Goal: Check status

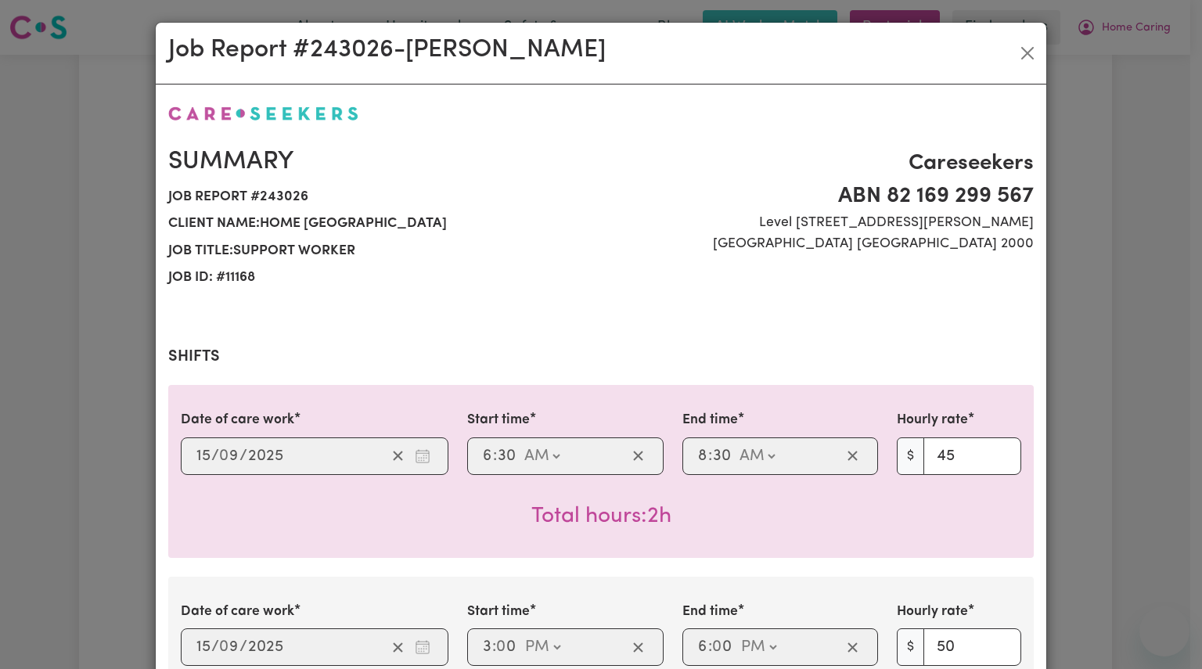
select select "pm"
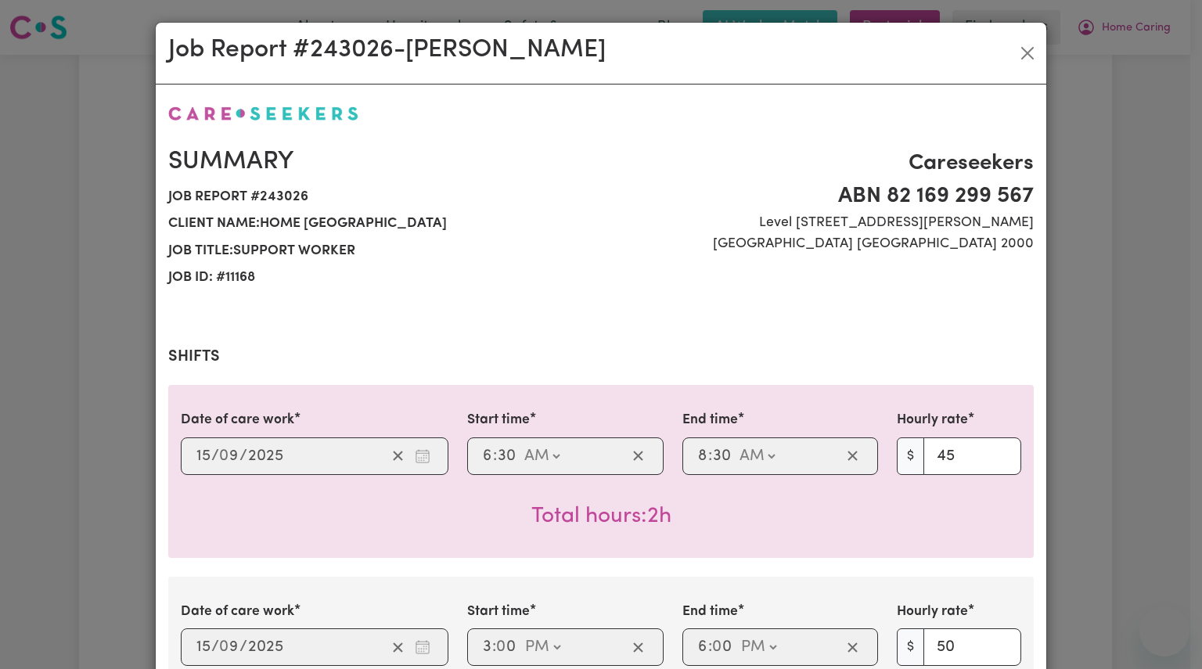
select select "pm"
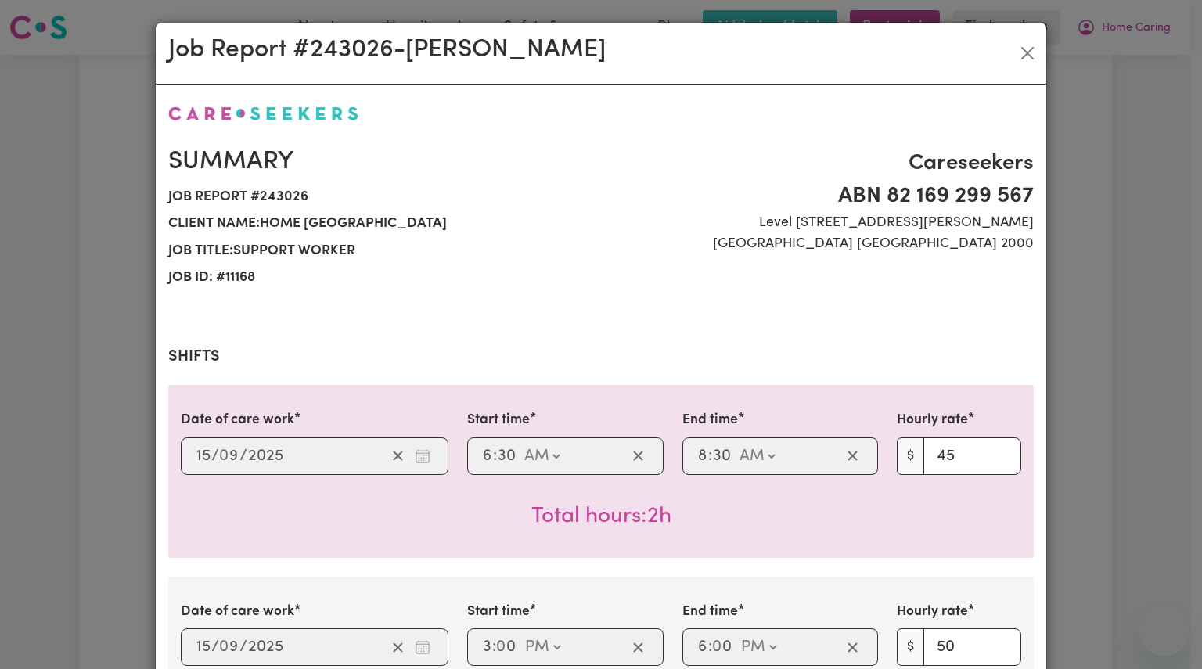
select select "pm"
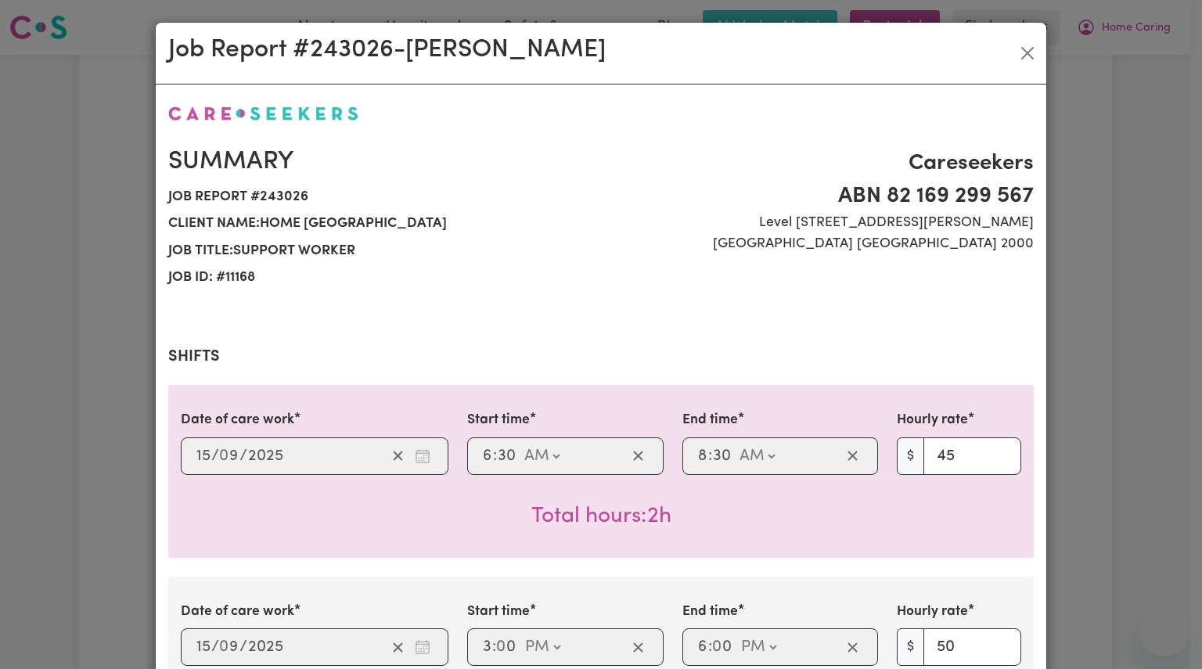
select select "pm"
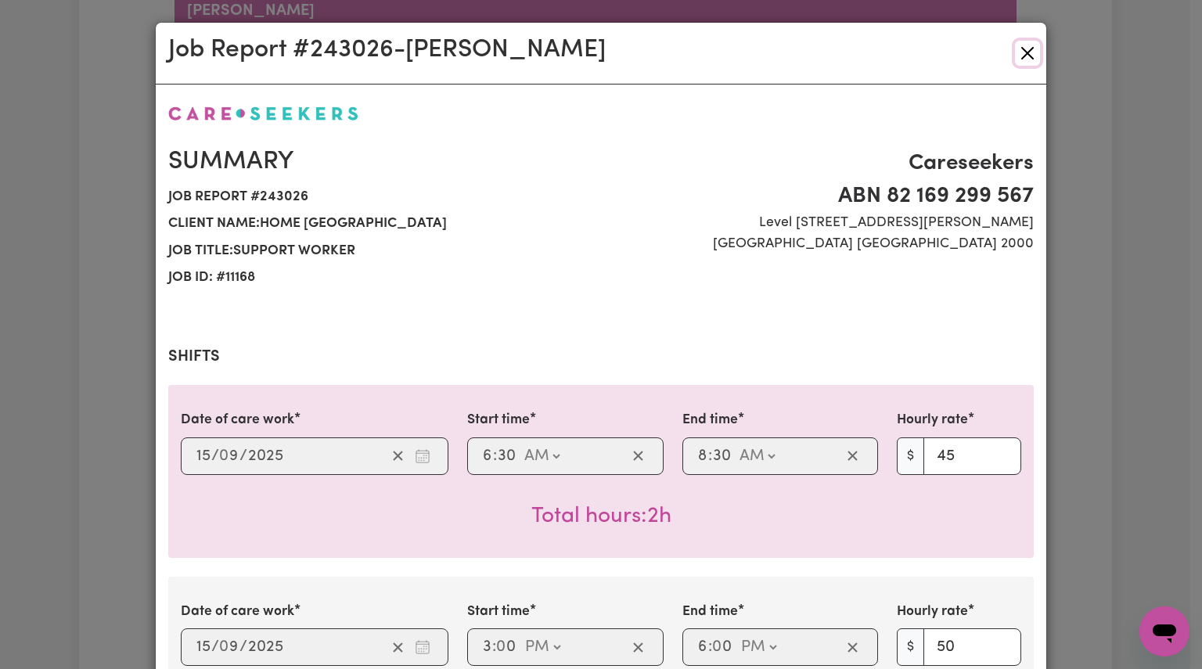
click at [1016, 48] on button "Close" at bounding box center [1027, 53] width 25 height 25
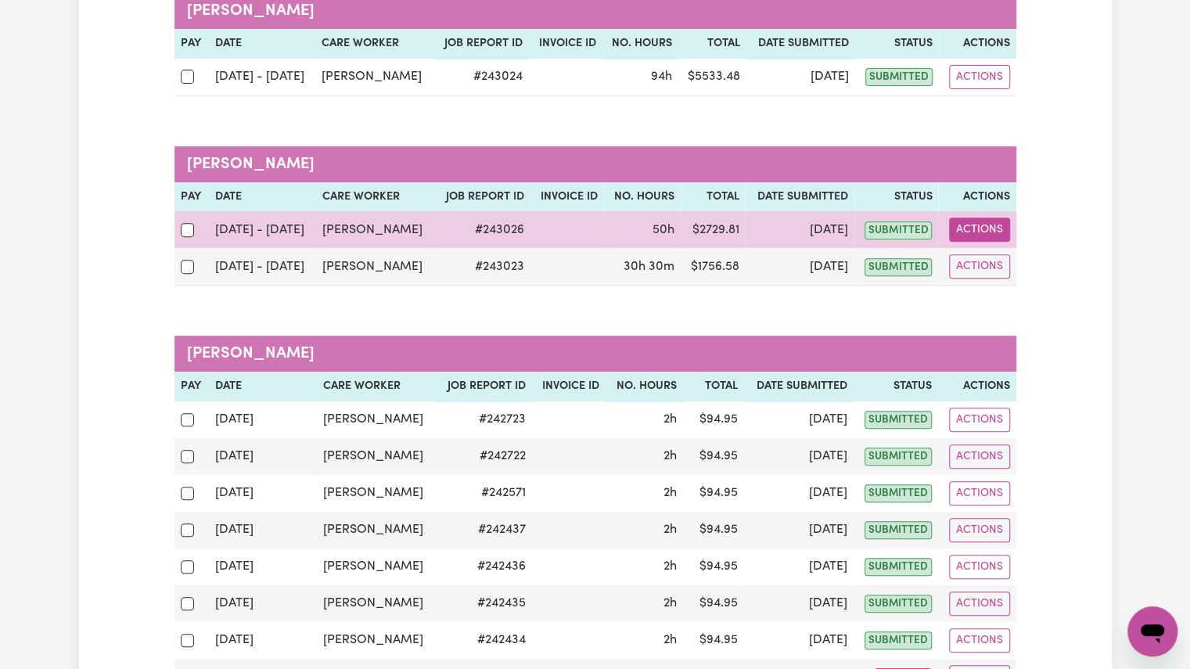
click at [978, 232] on button "Actions" at bounding box center [979, 229] width 61 height 24
click at [979, 271] on link "View Job Report" at bounding box center [1018, 265] width 134 height 31
select select "pm"
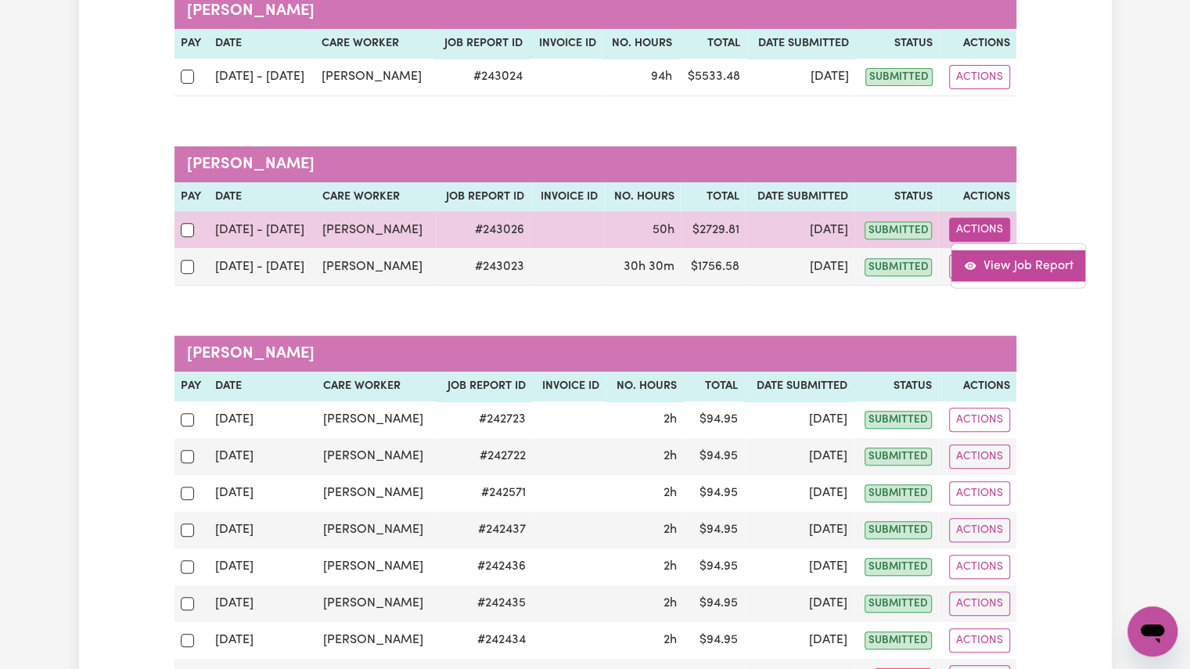
select select "pm"
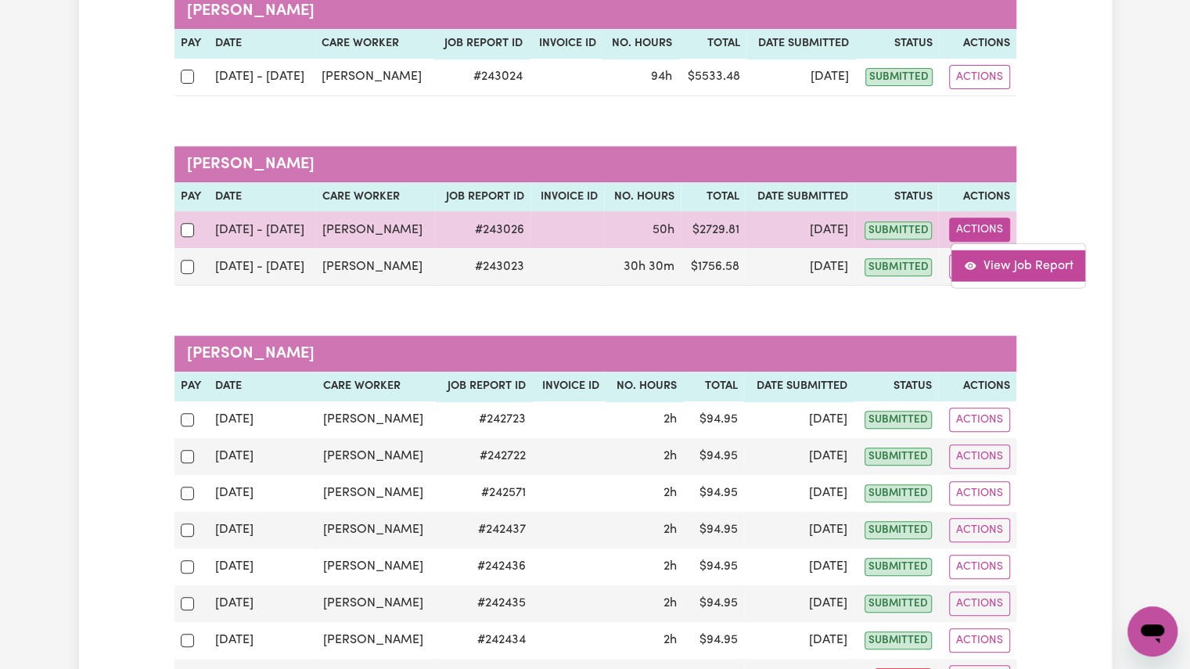
select select "pm"
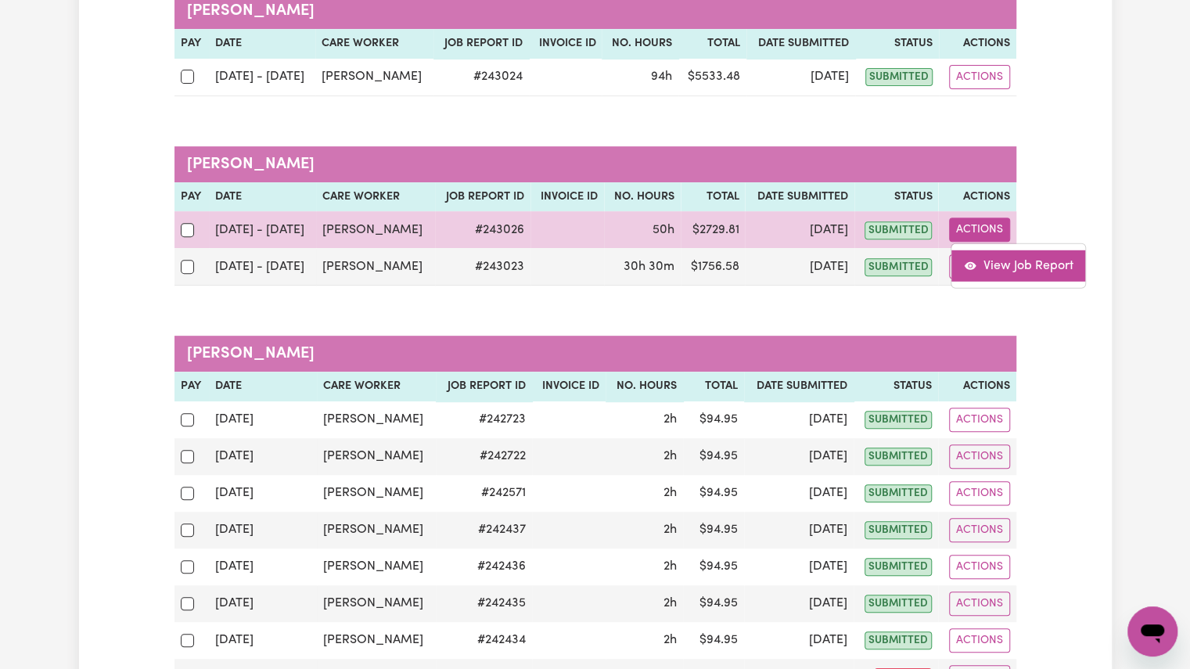
select select "pm"
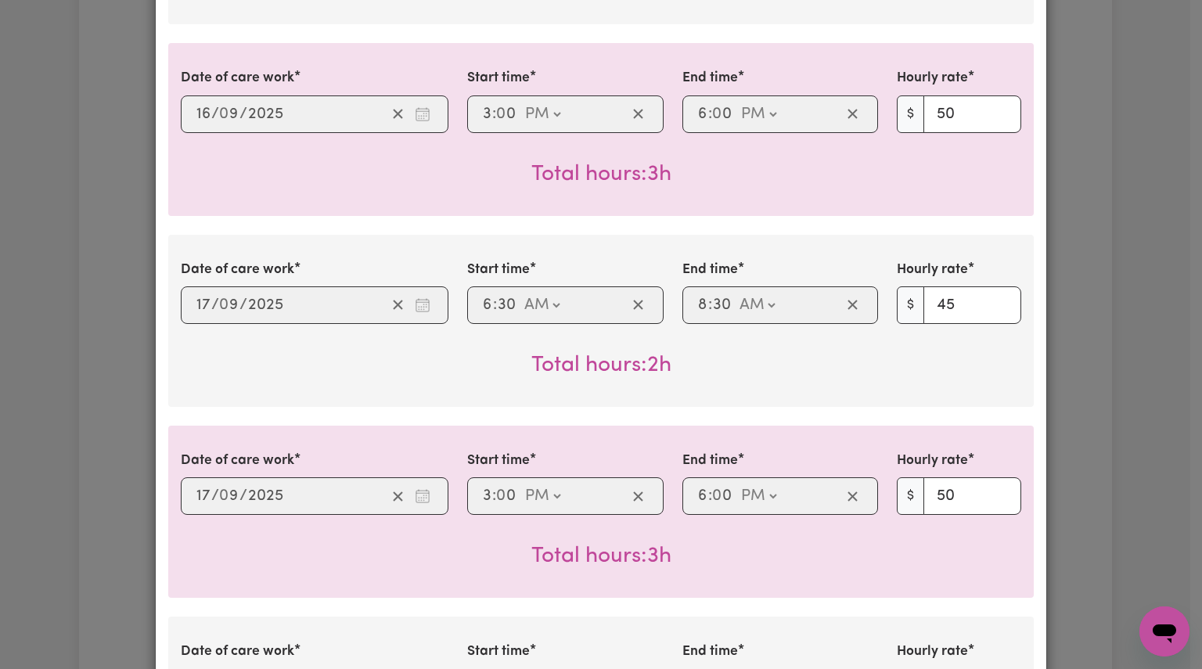
scroll to position [725, 0]
